Goal: Task Accomplishment & Management: Complete application form

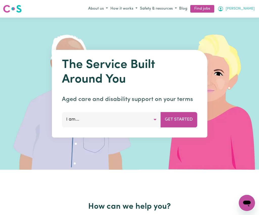
click at [249, 11] on button "[PERSON_NAME]" at bounding box center [236, 9] width 40 height 9
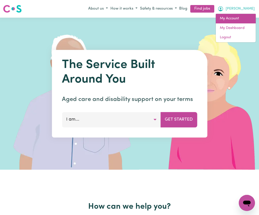
click at [244, 19] on link "My Account" at bounding box center [235, 19] width 40 height 10
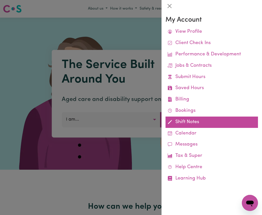
click at [185, 122] on link "Shift Notes" at bounding box center [212, 122] width 93 height 11
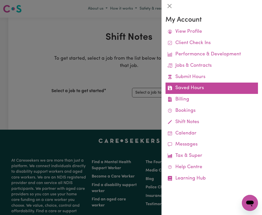
click at [208, 89] on link "Saved Hours" at bounding box center [212, 88] width 93 height 11
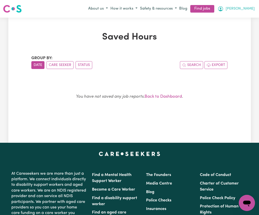
click at [249, 8] on span "[PERSON_NAME]" at bounding box center [239, 9] width 29 height 6
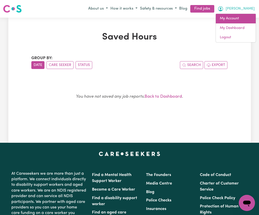
click at [243, 17] on link "My Account" at bounding box center [235, 19] width 40 height 10
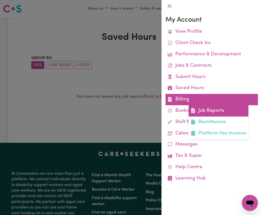
click at [207, 111] on link "Job Reports" at bounding box center [219, 110] width 60 height 11
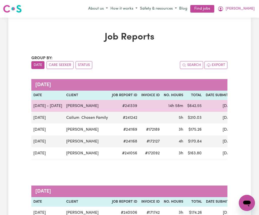
click at [190, 106] on td "$ 642.55" at bounding box center [194, 106] width 18 height 12
click at [73, 106] on td "[PERSON_NAME]" at bounding box center [87, 106] width 46 height 12
click at [226, 105] on td "[DATE]" at bounding box center [219, 106] width 33 height 12
drag, startPoint x: 192, startPoint y: 107, endPoint x: 179, endPoint y: 104, distance: 14.0
click at [179, 104] on span "14h 58m" at bounding box center [175, 106] width 15 height 4
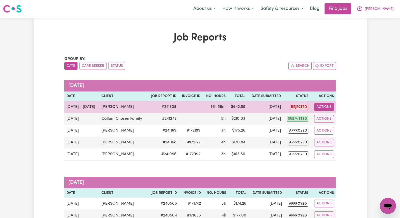
click at [258, 107] on button "Actions" at bounding box center [324, 107] width 20 height 8
click at [258, 130] on link "Delete" at bounding box center [335, 129] width 43 height 10
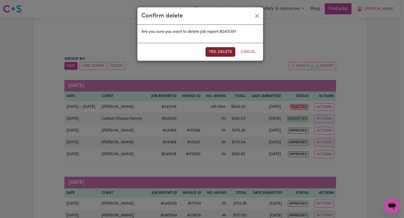
click at [225, 51] on button "Yes, delete" at bounding box center [220, 52] width 30 height 10
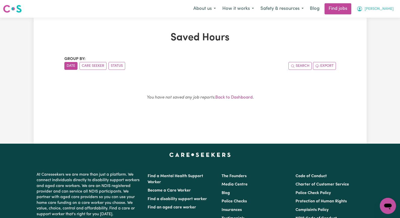
click at [258, 8] on span "[PERSON_NAME]" at bounding box center [379, 9] width 29 height 6
click at [258, 20] on link "My Account" at bounding box center [377, 20] width 40 height 10
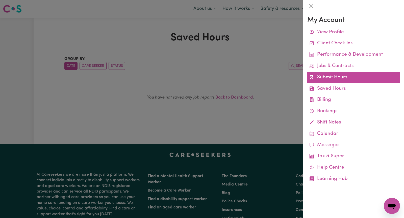
click at [258, 80] on link "Submit Hours" at bounding box center [353, 77] width 93 height 11
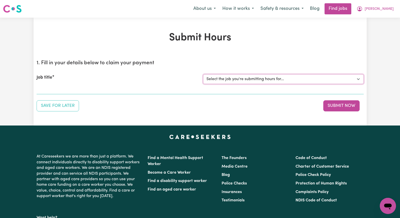
click at [258, 79] on select "Select the job you're submitting hours for... [[PERSON_NAME]] Seeking Mature, P…" at bounding box center [283, 79] width 160 height 10
select select "14098"
click at [203, 74] on select "Select the job you're submitting hours for... [[PERSON_NAME]] Seeking Mature, P…" at bounding box center [283, 79] width 160 height 10
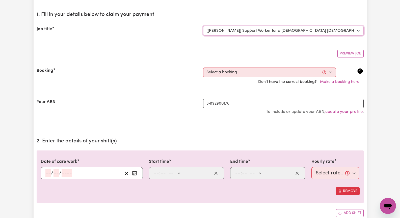
scroll to position [50, 0]
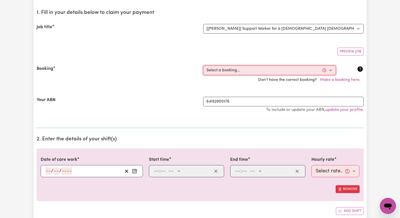
click at [258, 72] on select "Select a booking... [DATE] 08:30am to 11:30am (RECURRING) [DATE] 08:30am to 11:…" at bounding box center [269, 71] width 133 height 10
select select "348344"
click at [203, 66] on select "Select a booking... [DATE] 08:30am to 11:30am (RECURRING) [DATE] 08:30am to 11:…" at bounding box center [269, 71] width 133 height 10
type input "[DATE]"
type input "4"
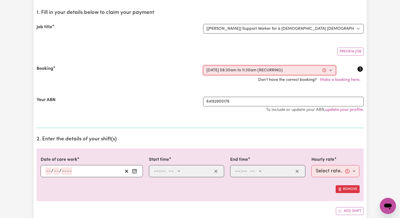
type input "9"
type input "2025"
type input "08:30"
type input "8"
type input "30"
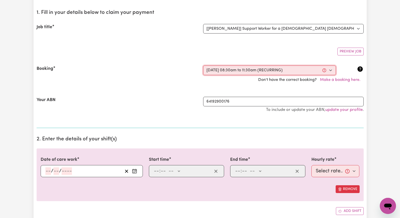
select select "am"
type input "11:30"
type input "11"
type input "30"
select select "am"
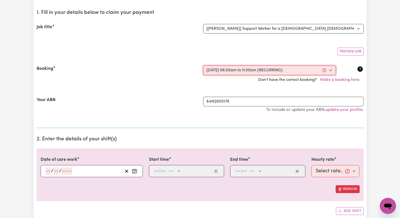
select select "46.78-Weekday"
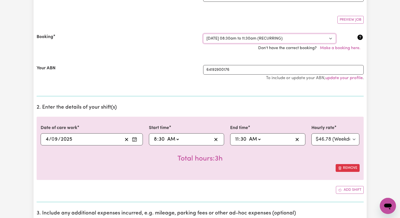
scroll to position [101, 0]
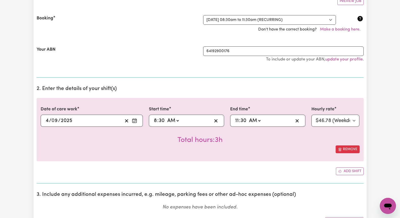
type input "09:30"
type input "9"
click at [239, 122] on span ":" at bounding box center [239, 121] width 1 height 6
click at [237, 123] on input "11" at bounding box center [237, 121] width 4 height 8
type input "01:30"
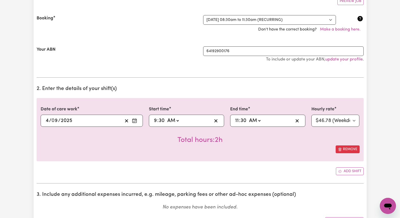
type input "1"
type input "00:30"
type input "12"
click at [258, 121] on select "AM PM" at bounding box center [256, 121] width 14 height 8
select select "pm"
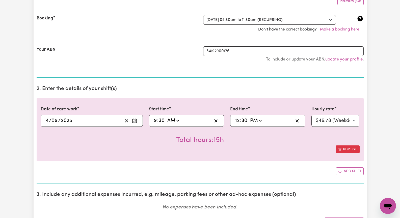
click at [249, 117] on select "AM PM" at bounding box center [256, 121] width 14 height 8
type input "12:30"
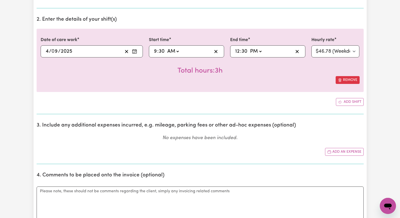
scroll to position [177, 0]
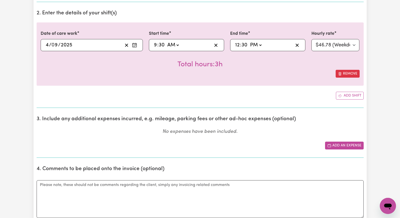
click at [258, 146] on button "Add an expense" at bounding box center [344, 146] width 39 height 8
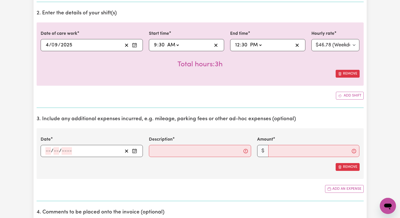
click at [134, 152] on circle "Enter the date of expense" at bounding box center [134, 152] width 1 height 1
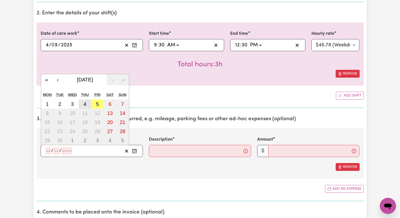
click at [82, 103] on button "4" at bounding box center [85, 104] width 13 height 9
type input "[DATE]"
type input "4"
type input "9"
type input "2025"
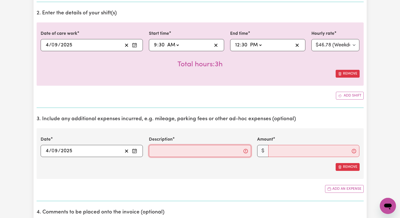
click at [172, 152] on input "Description" at bounding box center [200, 151] width 102 height 12
type input ".88 x 6 kms"
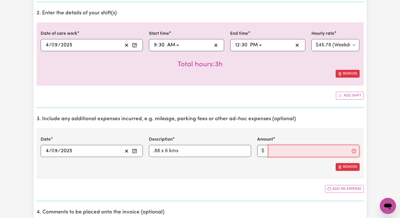
click at [258, 152] on input "Amount" at bounding box center [313, 151] width 91 height 12
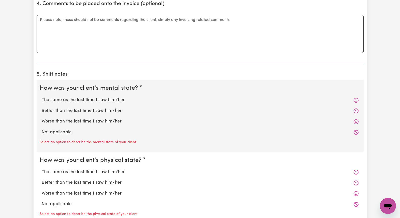
scroll to position [404, 0]
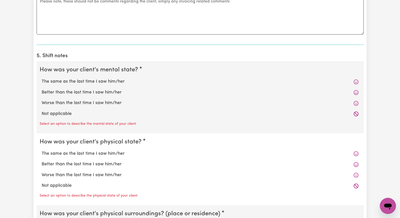
type input "5.28"
click at [123, 83] on label "The same as the last time I saw him/her" at bounding box center [200, 81] width 317 height 7
click at [42, 78] on input "The same as the last time I saw him/her" at bounding box center [41, 78] width 0 height 0
radio input "true"
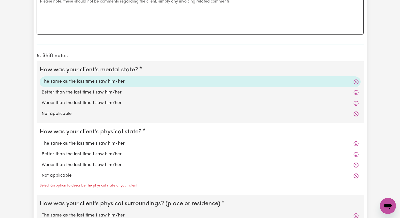
click at [123, 145] on label "The same as the last time I saw him/her" at bounding box center [200, 144] width 317 height 7
click at [42, 141] on input "The same as the last time I saw him/her" at bounding box center [41, 140] width 0 height 0
radio input "true"
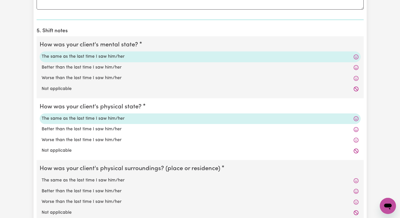
scroll to position [479, 0]
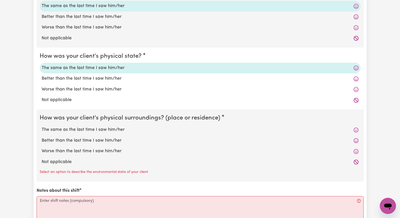
drag, startPoint x: 123, startPoint y: 131, endPoint x: 124, endPoint y: 134, distance: 2.5
click at [123, 131] on label "The same as the last time I saw him/her" at bounding box center [200, 130] width 317 height 7
click at [42, 127] on input "The same as the last time I saw him/her" at bounding box center [41, 126] width 0 height 0
radio input "true"
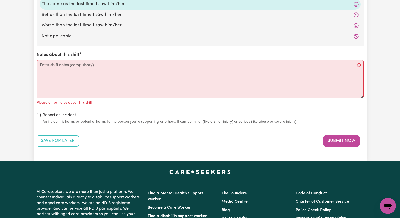
scroll to position [605, 0]
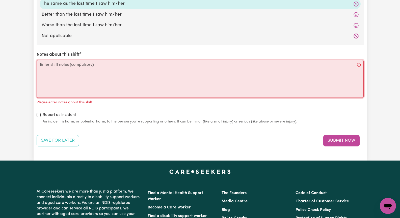
click at [128, 72] on textarea "Notes about this shift" at bounding box center [200, 79] width 327 height 38
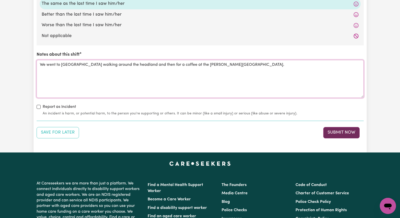
type textarea "We went to [GEOGRAPHIC_DATA] walking around the headland and then for a coffee …"
click at [258, 134] on button "Submit Now" at bounding box center [341, 132] width 36 height 11
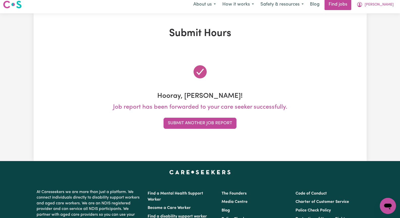
scroll to position [0, 0]
